Goal: Task Accomplishment & Management: Manage account settings

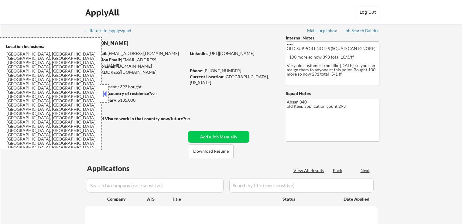
scroll to position [30, 0]
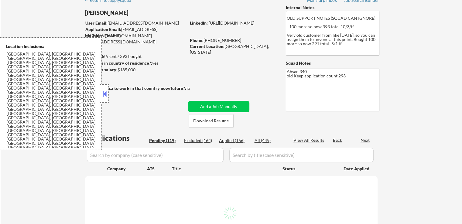
select select ""pending""
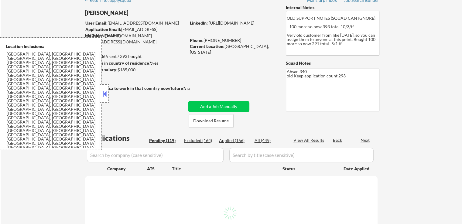
select select ""pending""
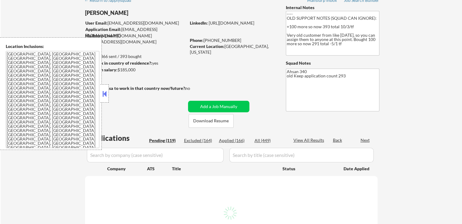
select select ""pending""
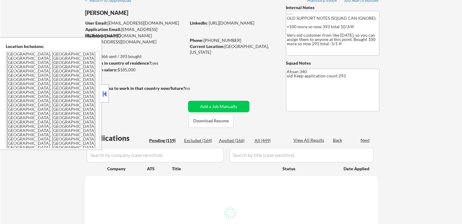
select select ""pending""
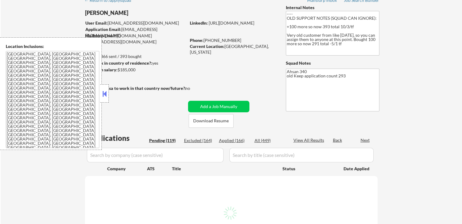
select select ""pending""
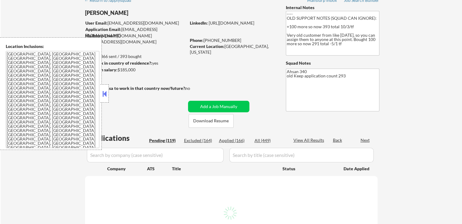
select select ""pending""
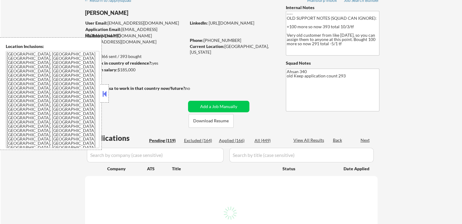
select select ""pending""
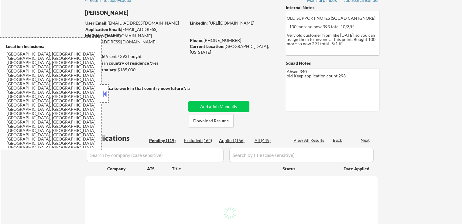
select select ""pending""
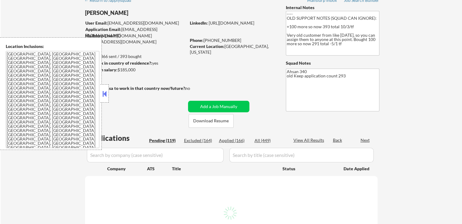
select select ""pending""
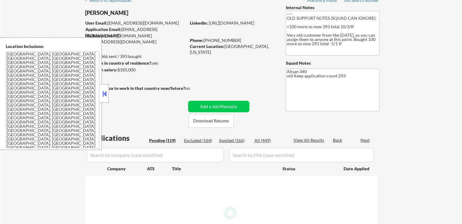
select select ""pending""
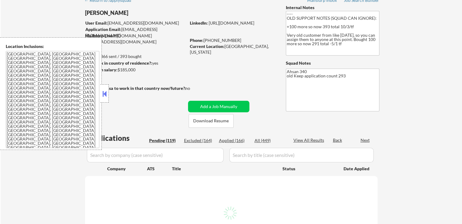
select select ""pending""
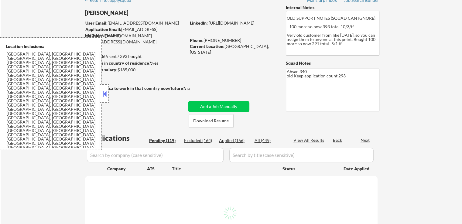
select select ""pending""
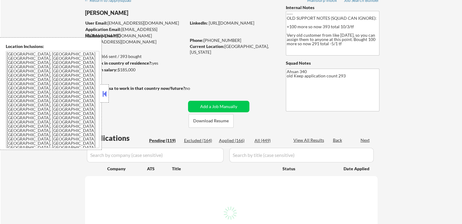
select select ""pending""
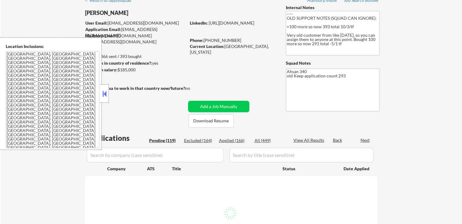
select select ""pending""
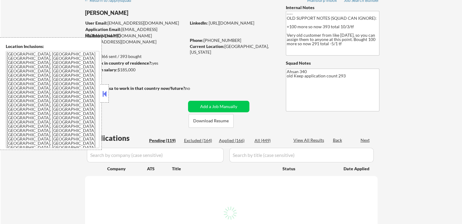
select select ""pending""
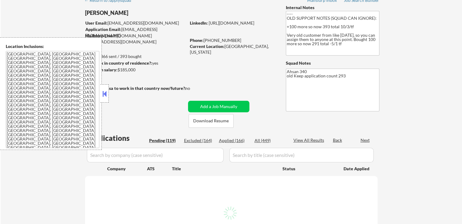
select select ""pending""
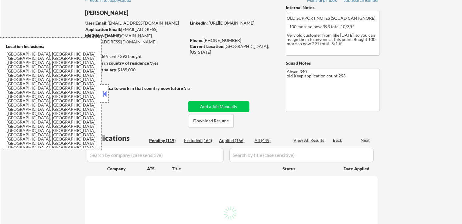
select select ""pending""
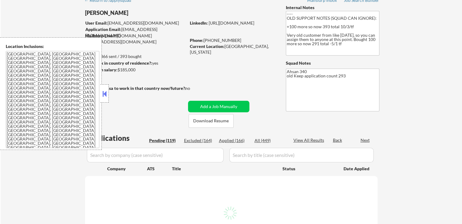
select select ""pending""
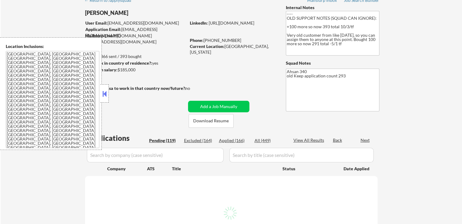
select select ""pending""
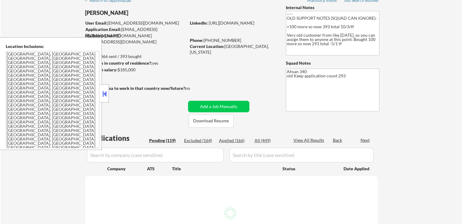
select select ""pending""
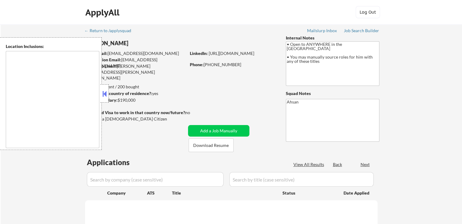
type textarea "country:[GEOGRAPHIC_DATA]"
select select ""pending""
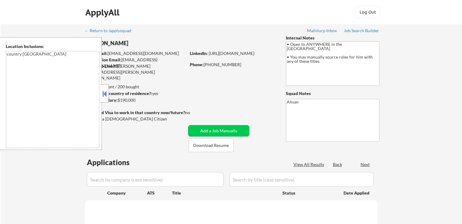
select select ""pending""
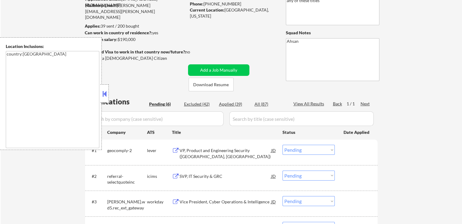
scroll to position [121, 0]
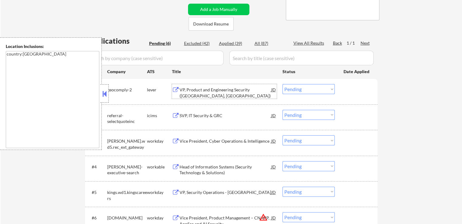
click at [187, 89] on div "VP, Product and Engineering Security ([GEOGRAPHIC_DATA], [GEOGRAPHIC_DATA])" at bounding box center [225, 93] width 92 height 12
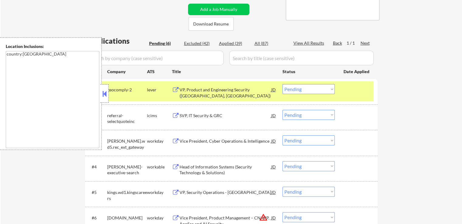
click at [185, 167] on div "Head of Information Systems (Security Technology & Solutions)" at bounding box center [225, 170] width 92 height 12
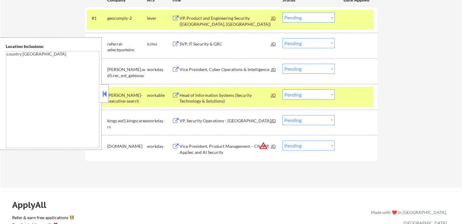
scroll to position [213, 0]
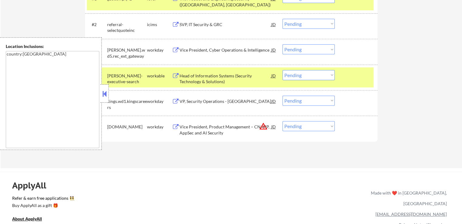
click at [107, 97] on button at bounding box center [104, 93] width 7 height 9
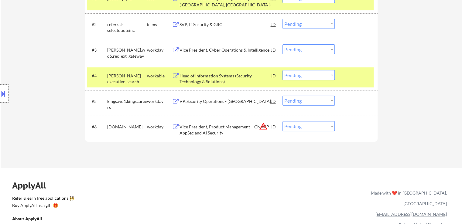
drag, startPoint x: 301, startPoint y: 75, endPoint x: 303, endPoint y: 79, distance: 4.8
click at [301, 75] on select "Choose an option... Pending Applied Excluded (Questions) Excluded (Expired) Exc…" at bounding box center [308, 75] width 52 height 10
click at [282, 70] on select "Choose an option... Pending Applied Excluded (Questions) Excluded (Expired) Exc…" at bounding box center [308, 75] width 52 height 10
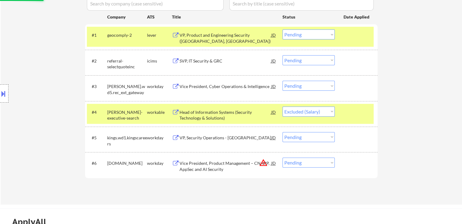
scroll to position [152, 0]
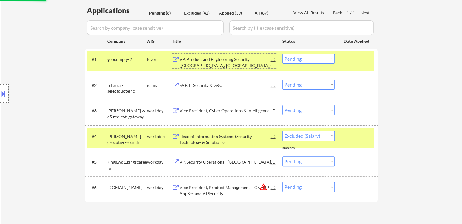
click at [186, 57] on div "VP, Product and Engineering Security ([GEOGRAPHIC_DATA], [GEOGRAPHIC_DATA])" at bounding box center [225, 62] width 92 height 12
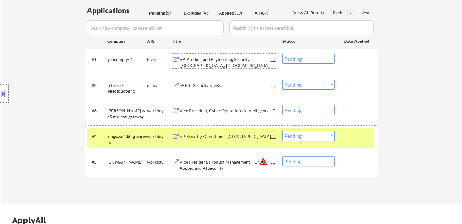
click at [181, 110] on div "Vice President, Cyber Operations & Intelligence" at bounding box center [225, 111] width 92 height 6
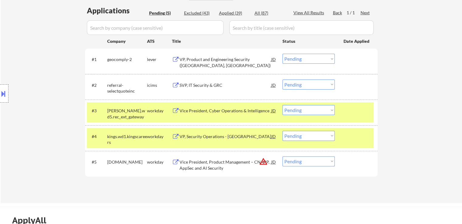
click at [183, 134] on div "VP, Security Operations - [GEOGRAPHIC_DATA]" at bounding box center [225, 137] width 92 height 6
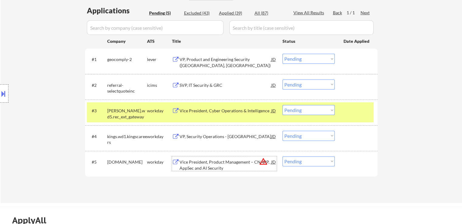
click at [182, 164] on div "Vice President, Product Management – CNAPP, AppSec and AI Security" at bounding box center [225, 165] width 92 height 12
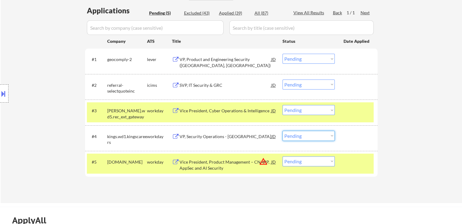
drag, startPoint x: 294, startPoint y: 135, endPoint x: 296, endPoint y: 138, distance: 3.2
click at [294, 135] on select "Choose an option... Pending Applied Excluded (Questions) Excluded (Expired) Exc…" at bounding box center [308, 136] width 52 height 10
click at [282, 131] on select "Choose an option... Pending Applied Excluded (Questions) Excluded (Expired) Exc…" at bounding box center [308, 136] width 52 height 10
select select ""pending""
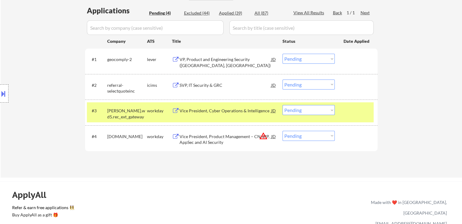
click at [298, 61] on select "Choose an option... Pending Applied Excluded (Questions) Excluded (Expired) Exc…" at bounding box center [308, 59] width 52 height 10
click at [282, 54] on select "Choose an option... Pending Applied Excluded (Questions) Excluded (Expired) Exc…" at bounding box center [308, 59] width 52 height 10
select select ""pending""
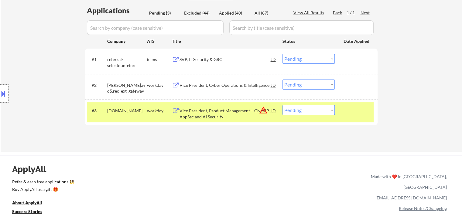
click at [294, 83] on select "Choose an option... Pending Applied Excluded (Questions) Excluded (Expired) Exc…" at bounding box center [308, 85] width 52 height 10
click at [282, 80] on select "Choose an option... Pending Applied Excluded (Questions) Excluded (Expired) Exc…" at bounding box center [308, 85] width 52 height 10
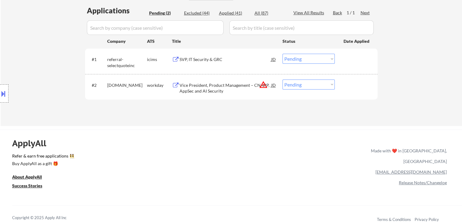
click at [303, 85] on select "Choose an option... Pending Applied Excluded (Questions) Excluded (Expired) Exc…" at bounding box center [308, 85] width 52 height 10
select select ""applied""
click at [282, 80] on select "Choose an option... Pending Applied Excluded (Questions) Excluded (Expired) Exc…" at bounding box center [308, 85] width 52 height 10
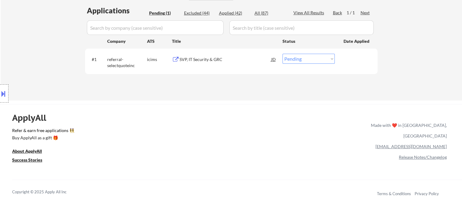
click at [230, 14] on div "Applied (42)" at bounding box center [234, 13] width 30 height 6
select select ""applied""
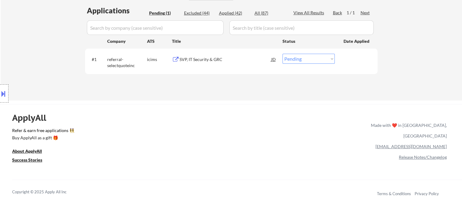
select select ""applied""
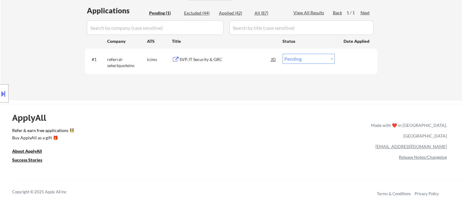
select select ""applied""
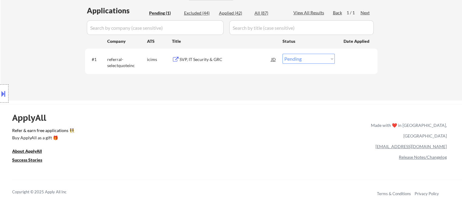
select select ""applied""
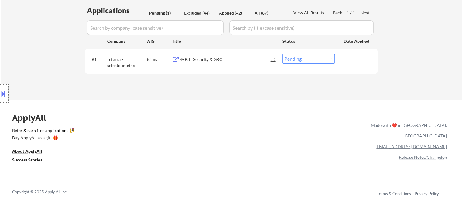
select select ""applied""
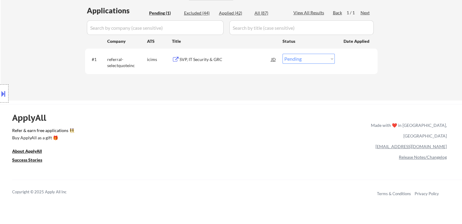
select select ""applied""
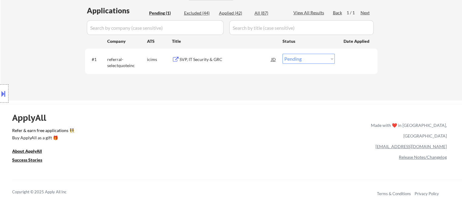
select select ""applied""
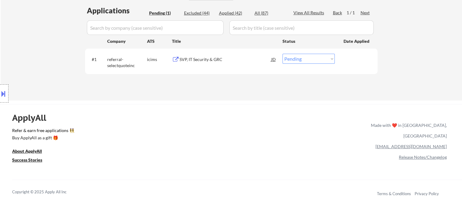
select select ""applied""
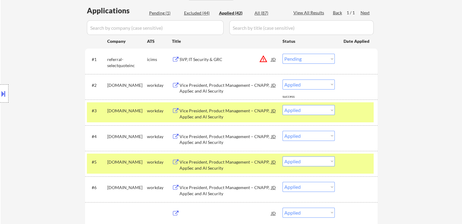
select select ""applied""
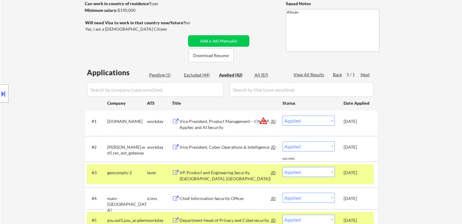
scroll to position [91, 0]
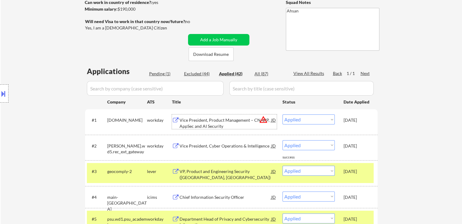
click at [218, 117] on div "Vice President, Product Management – CNAPP, AppSec and AI Security" at bounding box center [225, 123] width 92 height 12
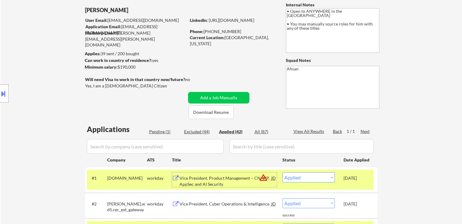
scroll to position [30, 0]
